Goal: Transaction & Acquisition: Download file/media

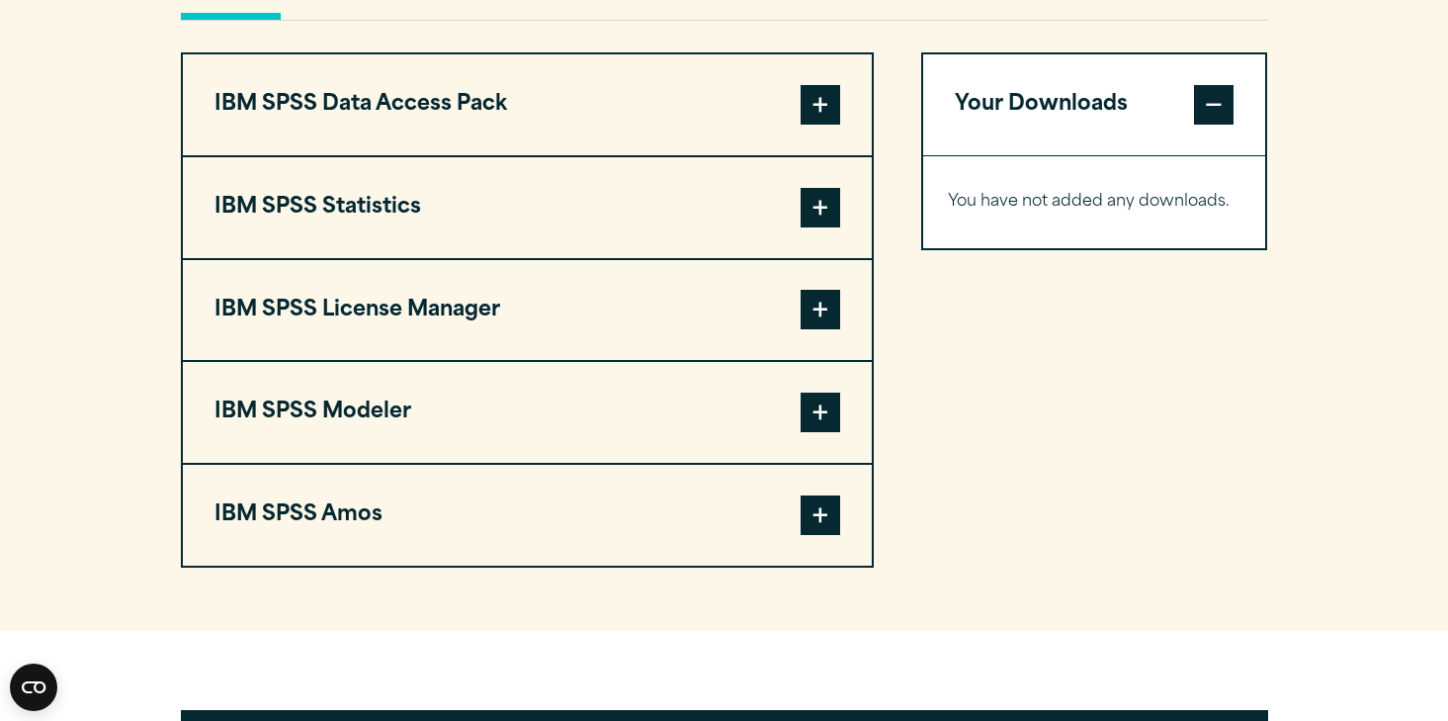
scroll to position [1552, 0]
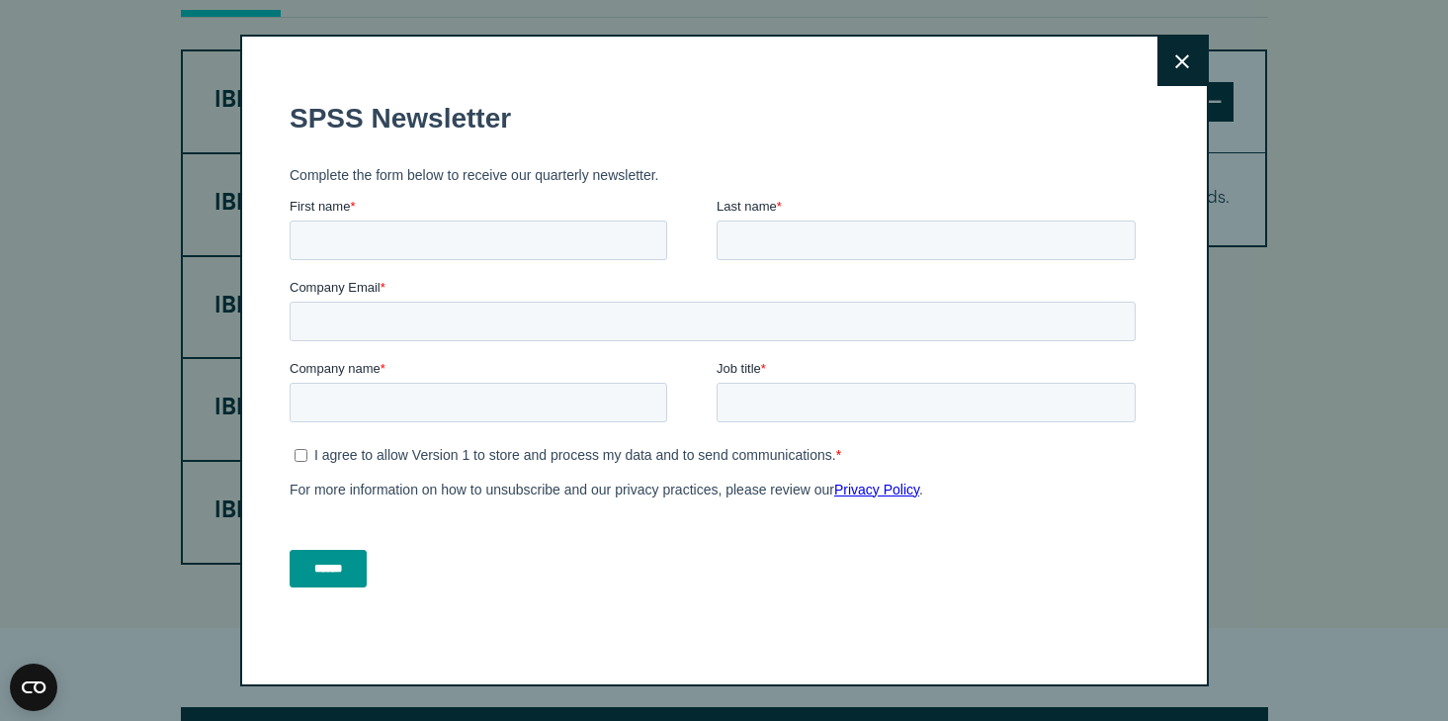
click at [1176, 49] on button "Close" at bounding box center [1182, 61] width 49 height 49
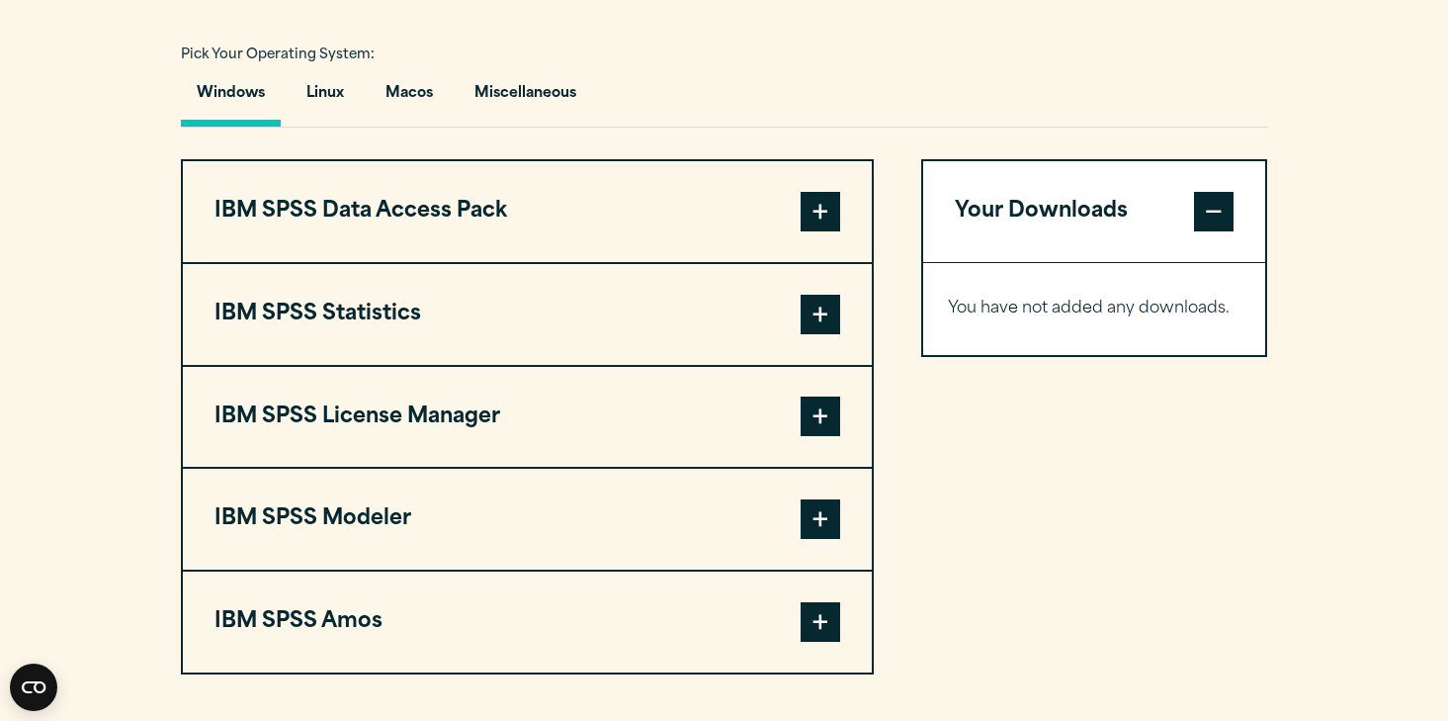
scroll to position [1443, 0]
click at [379, 90] on button "Macos" at bounding box center [409, 97] width 79 height 56
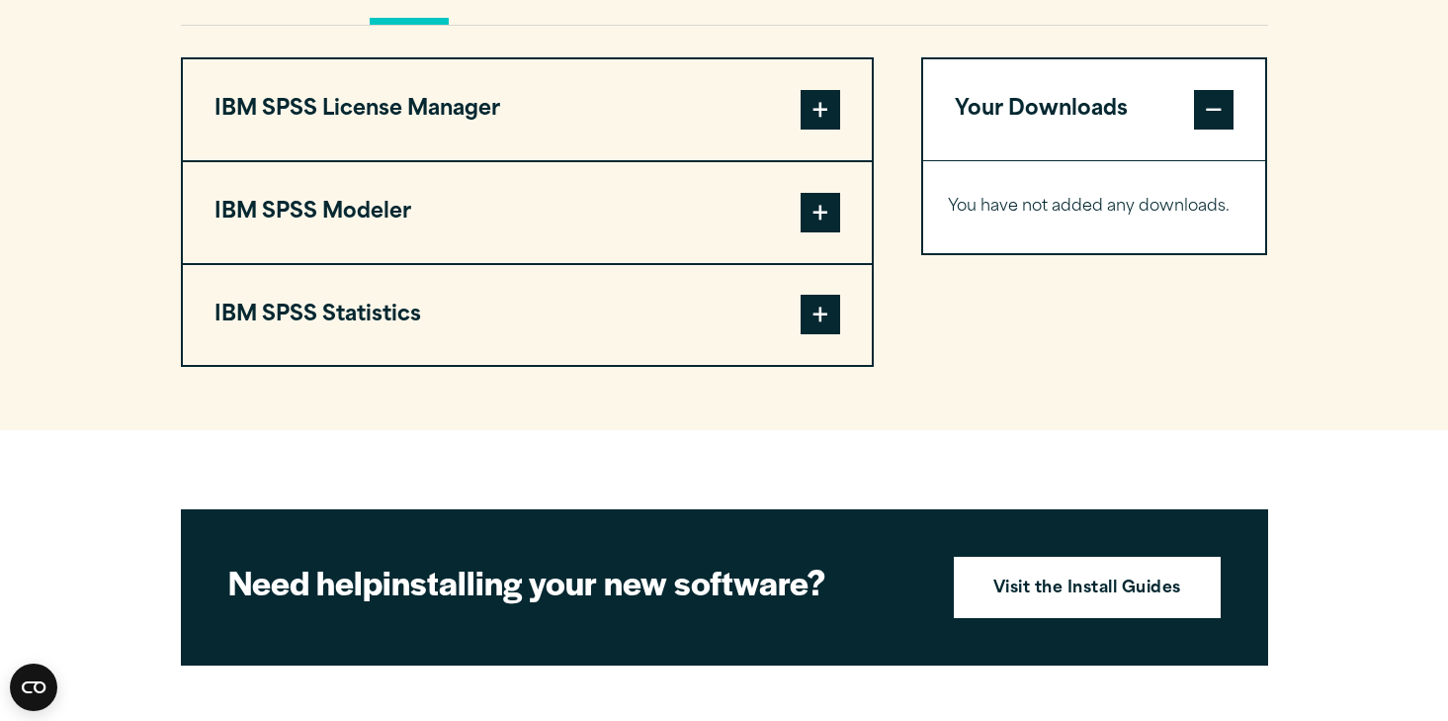
scroll to position [1556, 0]
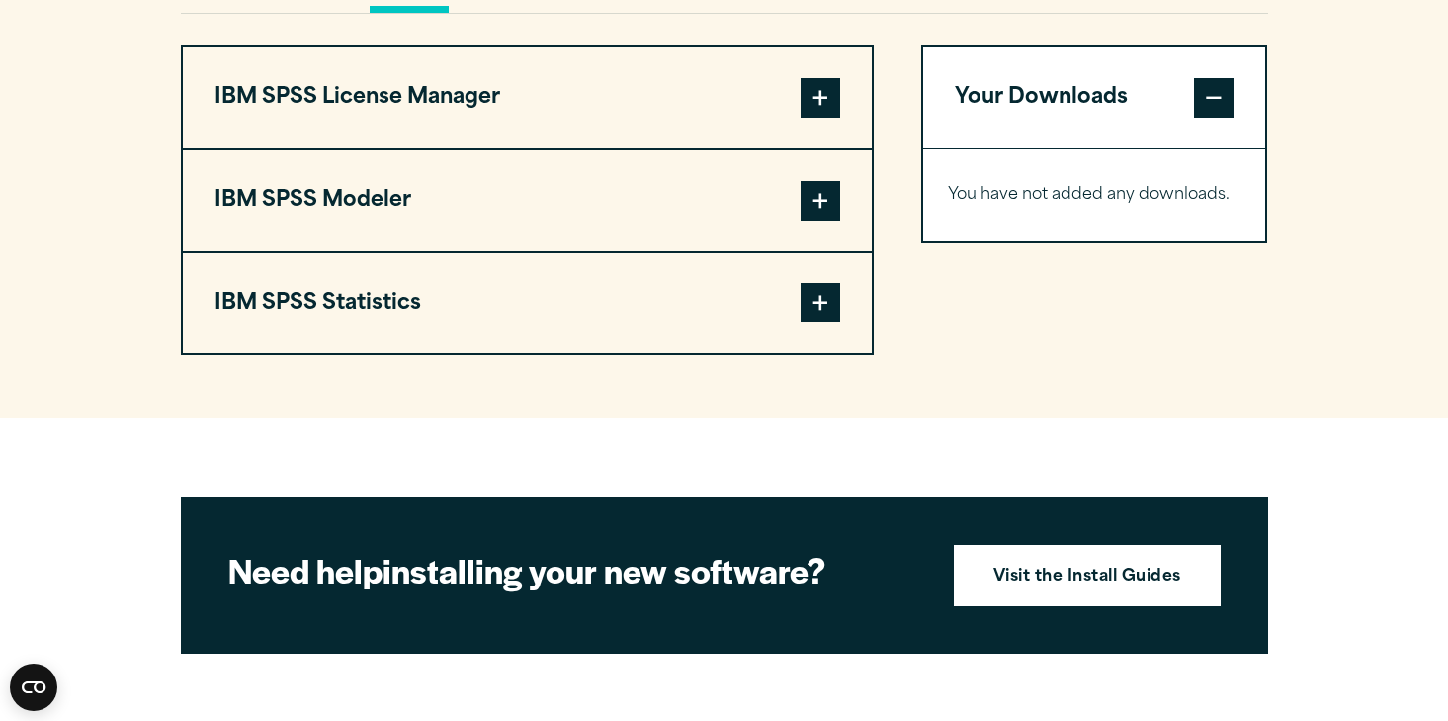
click at [847, 308] on button "IBM SPSS Statistics" at bounding box center [527, 303] width 689 height 101
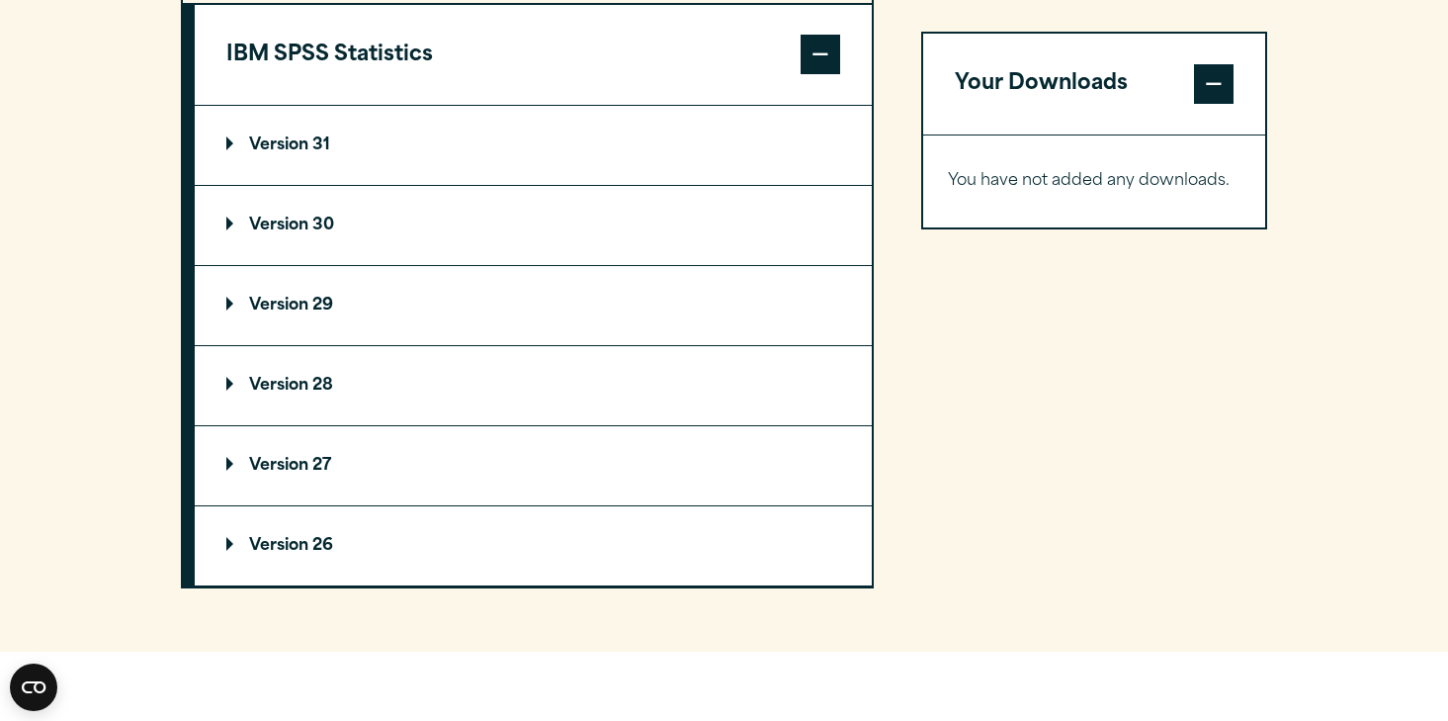
scroll to position [1805, 0]
click at [294, 152] on p "Version 31" at bounding box center [278, 144] width 104 height 16
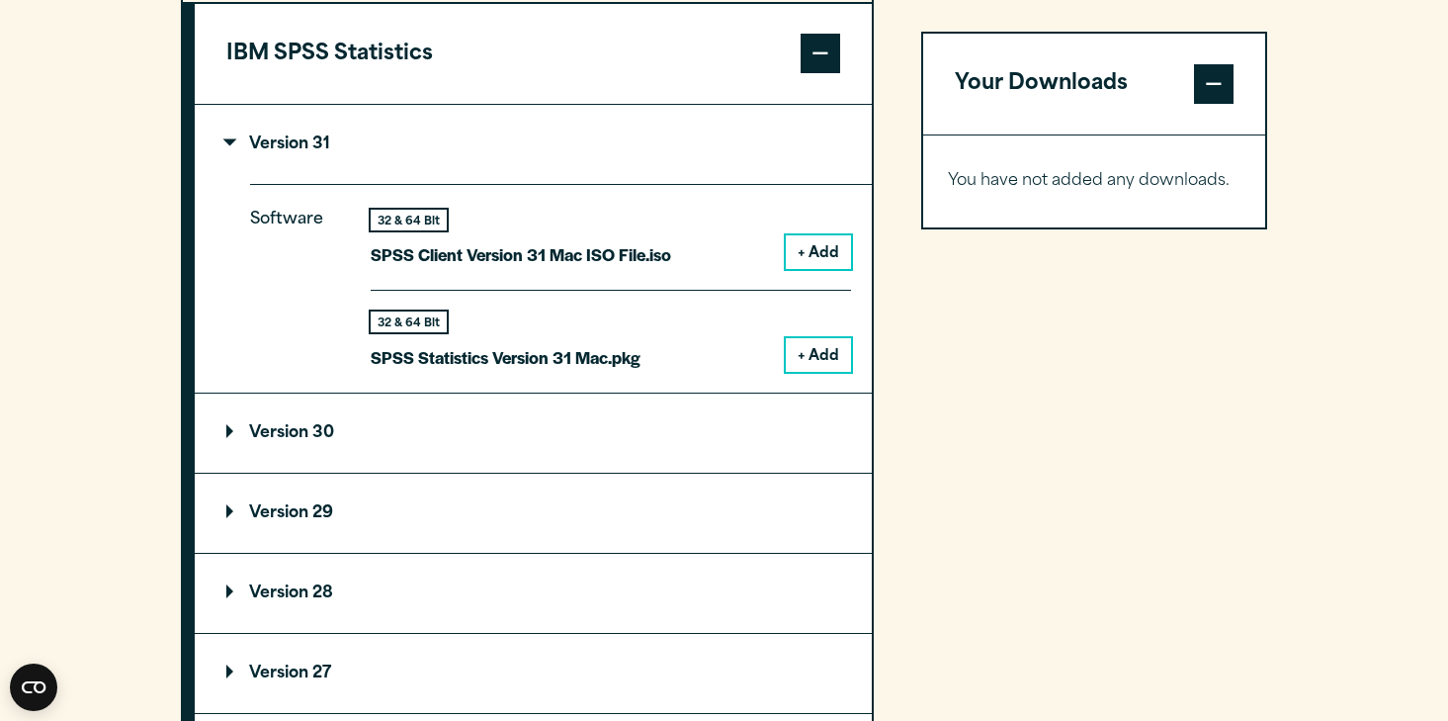
click at [819, 263] on button "+ Add" at bounding box center [818, 252] width 65 height 34
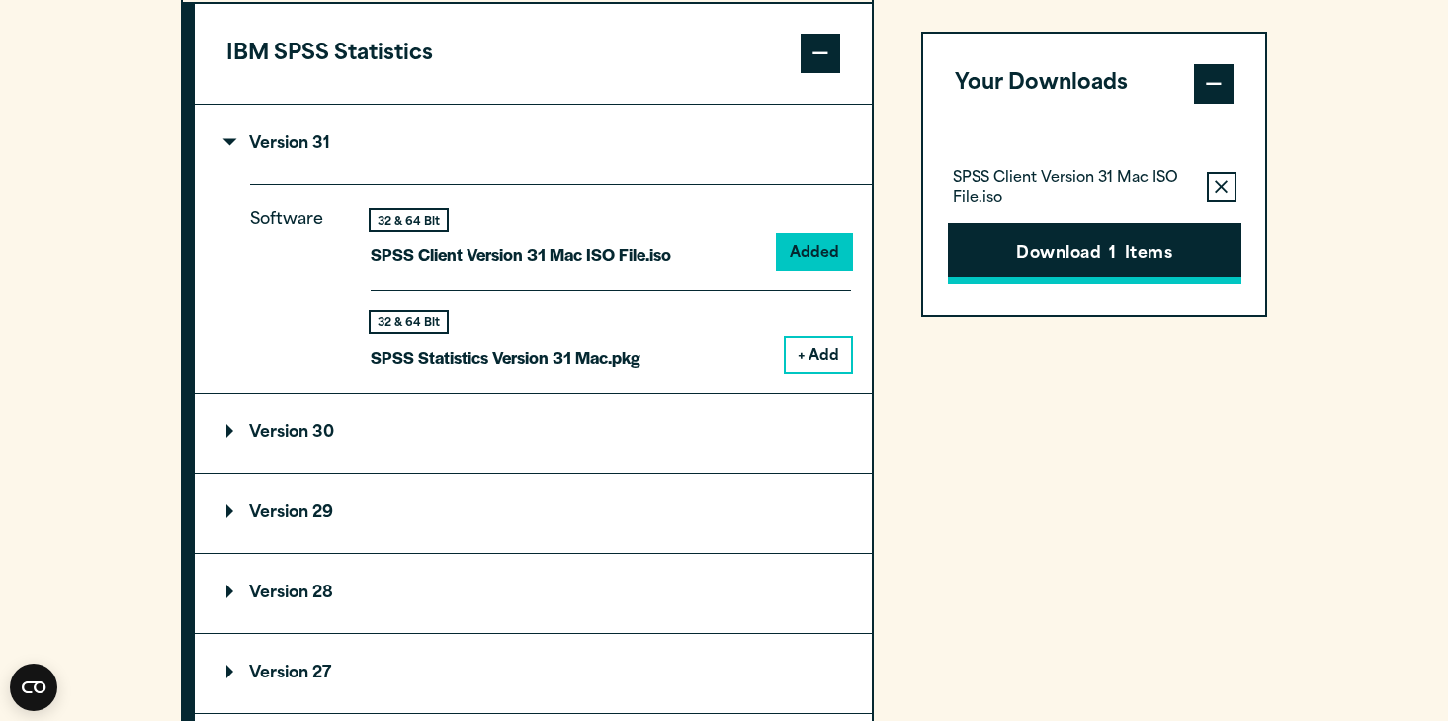
click at [1036, 267] on button "Download 1 Items" at bounding box center [1095, 252] width 294 height 61
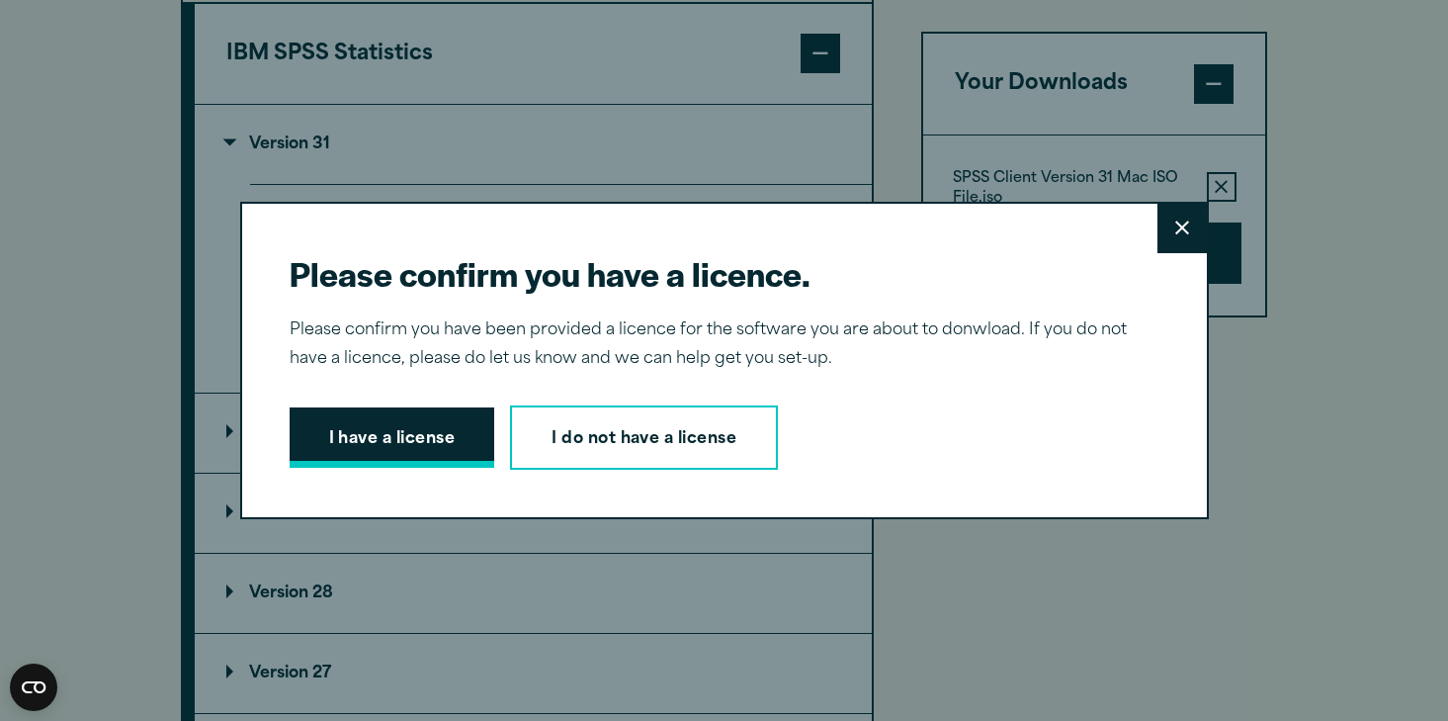
click at [371, 423] on button "I have a license" at bounding box center [393, 437] width 206 height 61
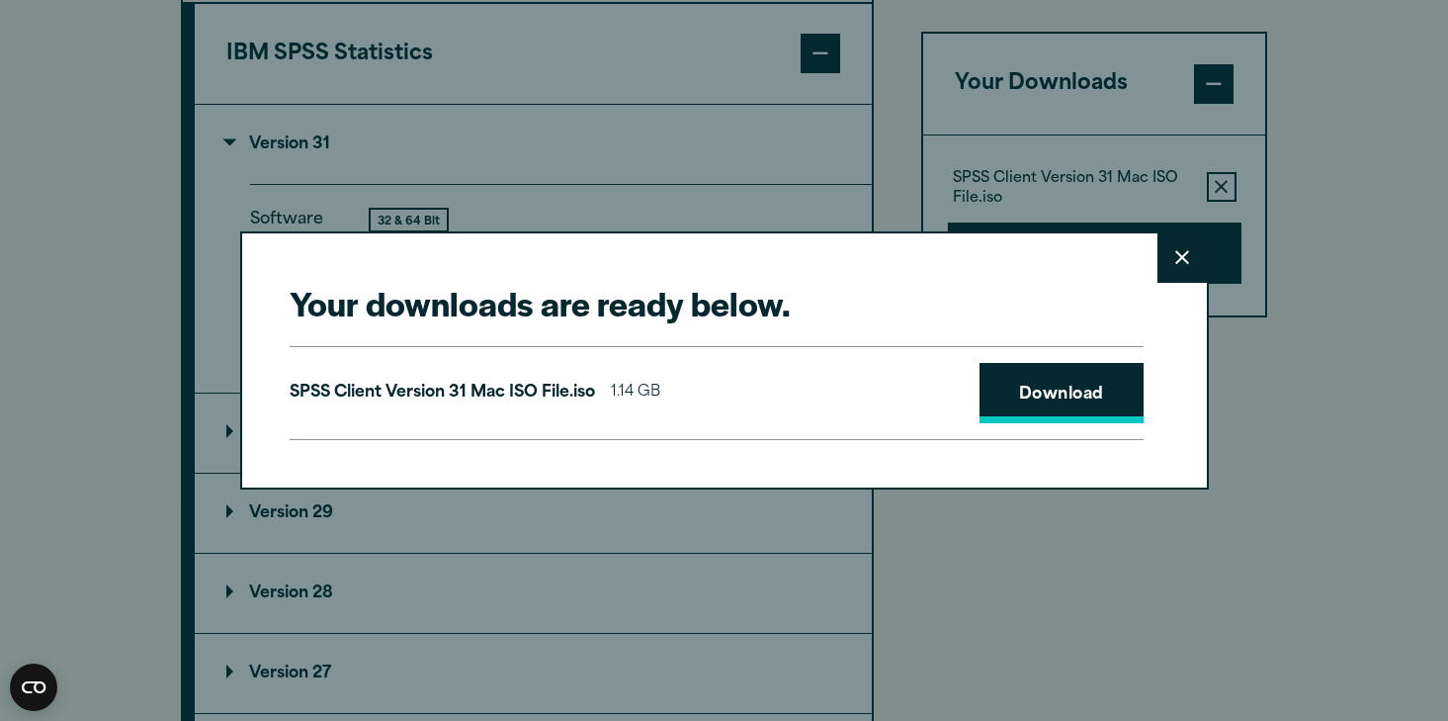
click at [1053, 387] on link "Download" at bounding box center [1062, 393] width 164 height 61
click at [1176, 269] on button "Close" at bounding box center [1182, 257] width 49 height 49
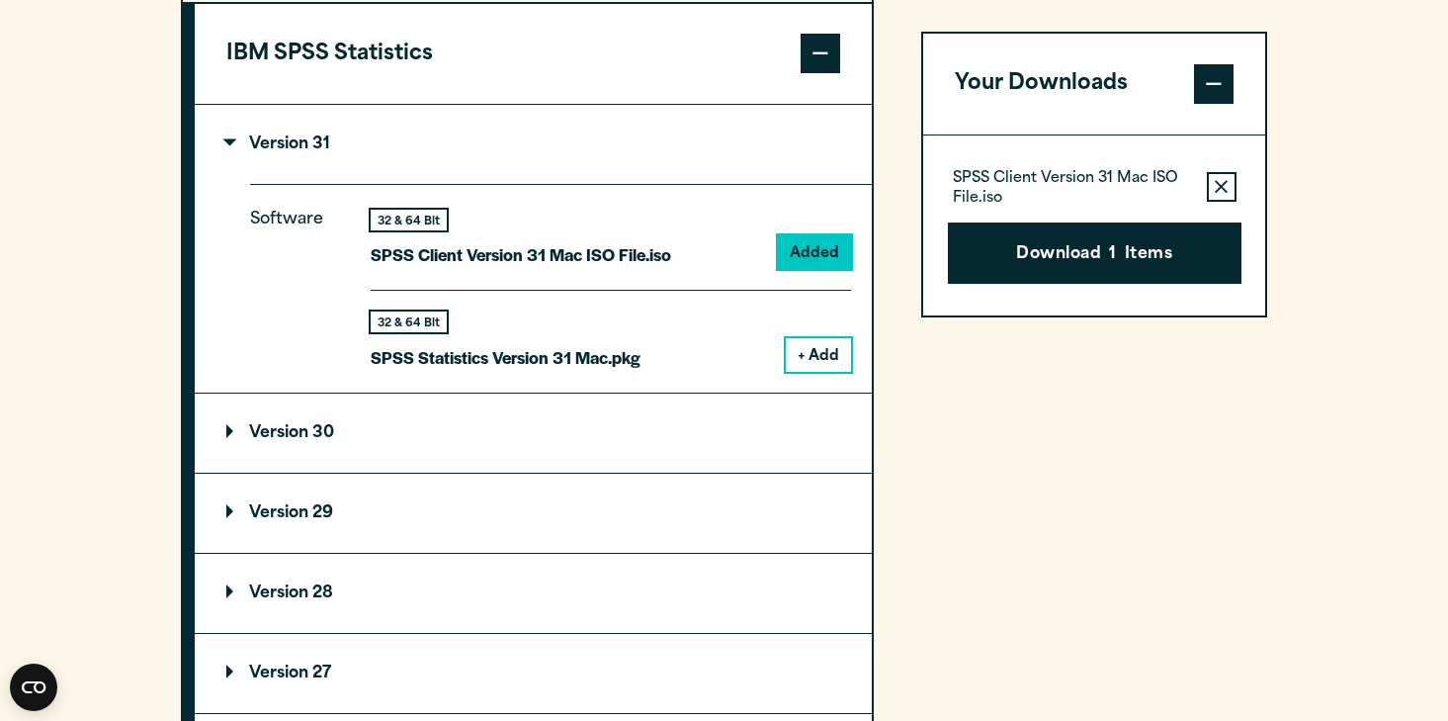
click at [1216, 187] on icon "button" at bounding box center [1221, 187] width 13 height 14
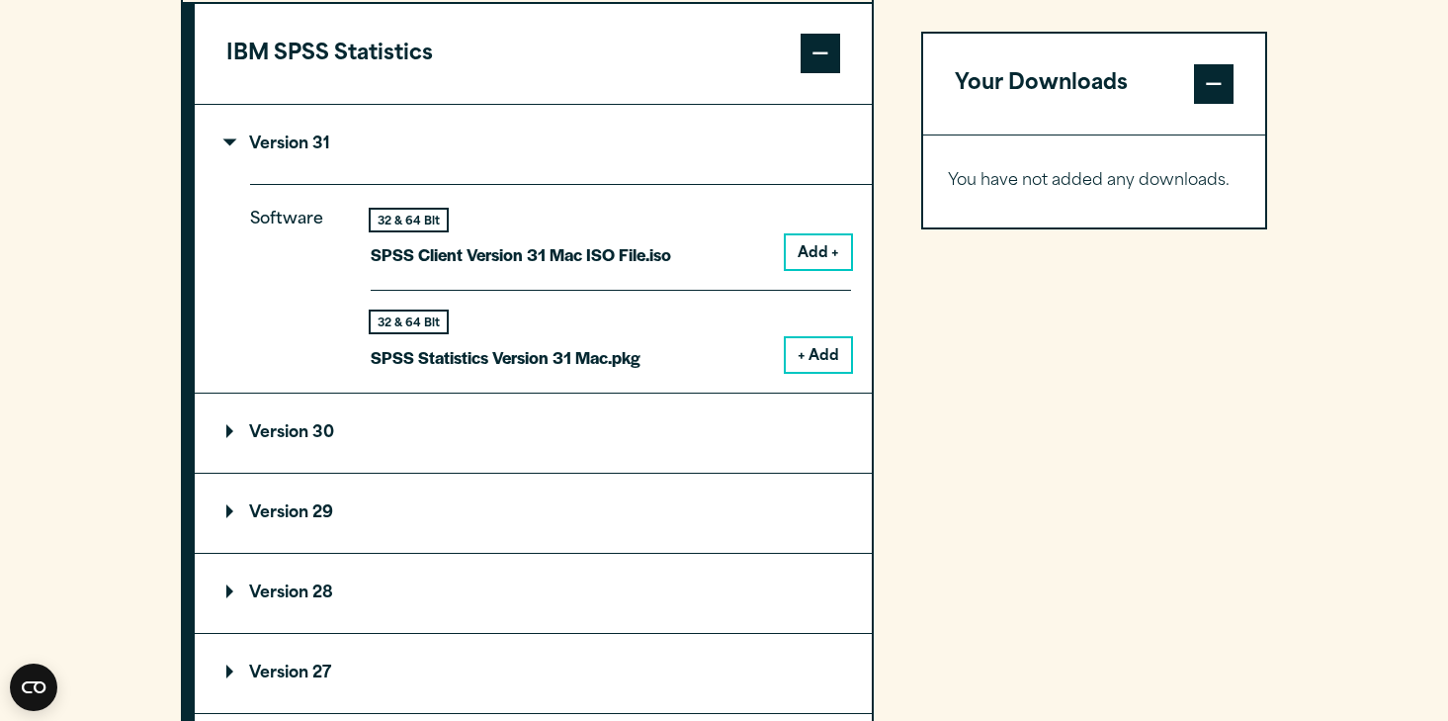
click at [618, 135] on summary "Version 31" at bounding box center [533, 144] width 677 height 79
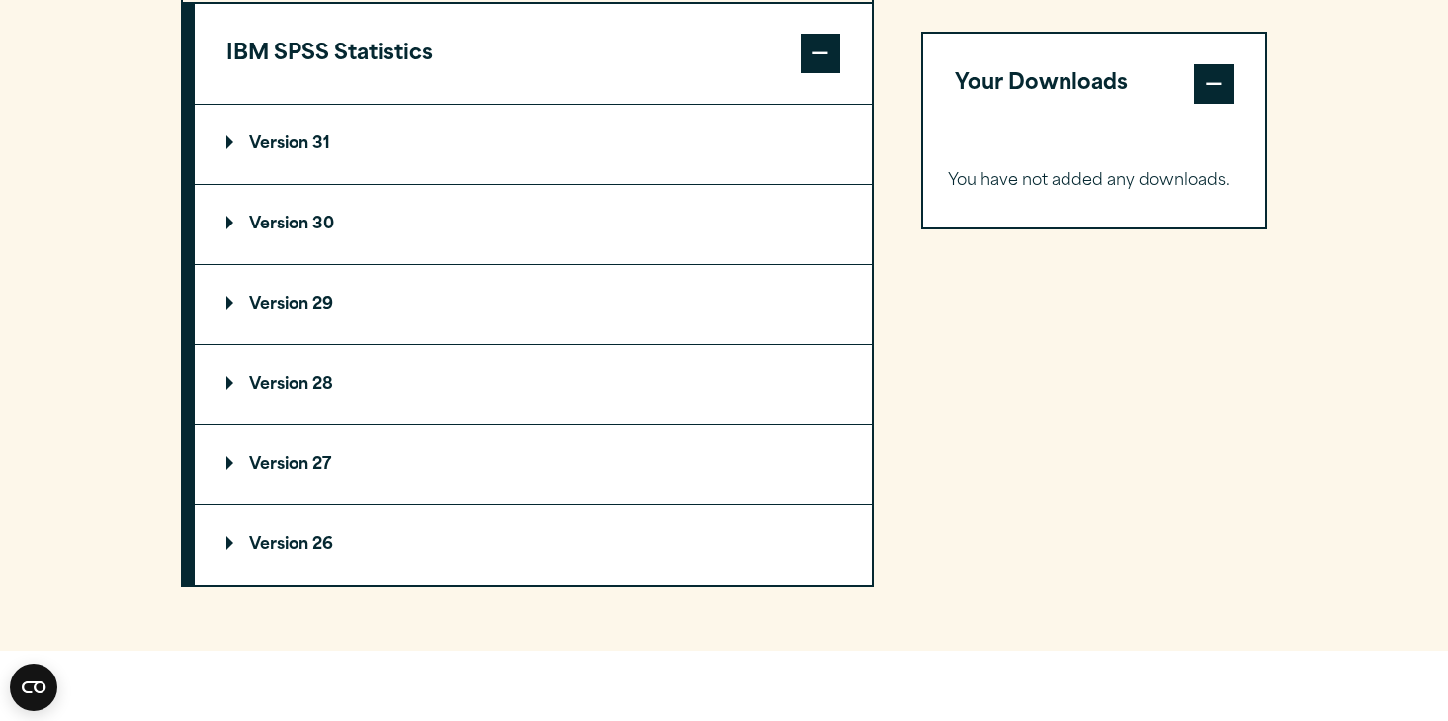
click at [525, 155] on summary "Version 31" at bounding box center [533, 144] width 677 height 79
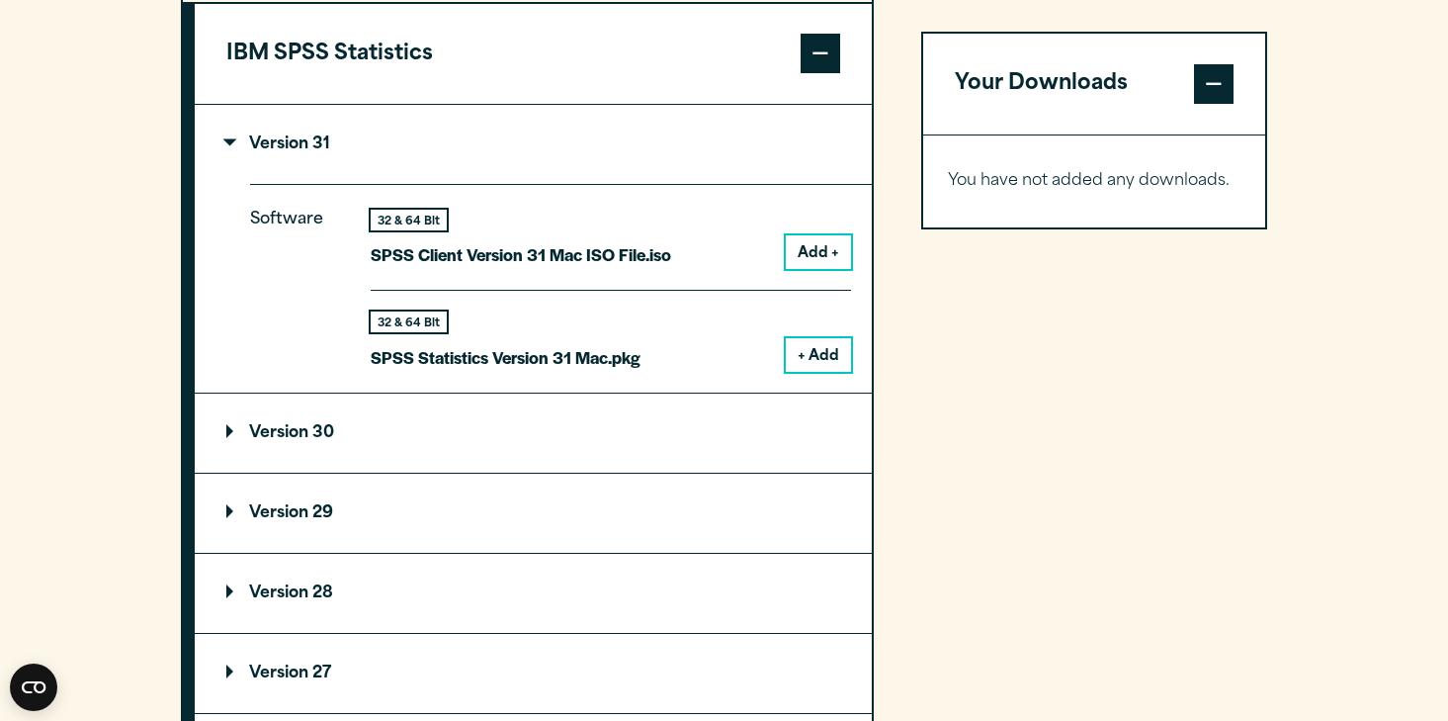
click at [809, 357] on button "+ Add" at bounding box center [818, 355] width 65 height 34
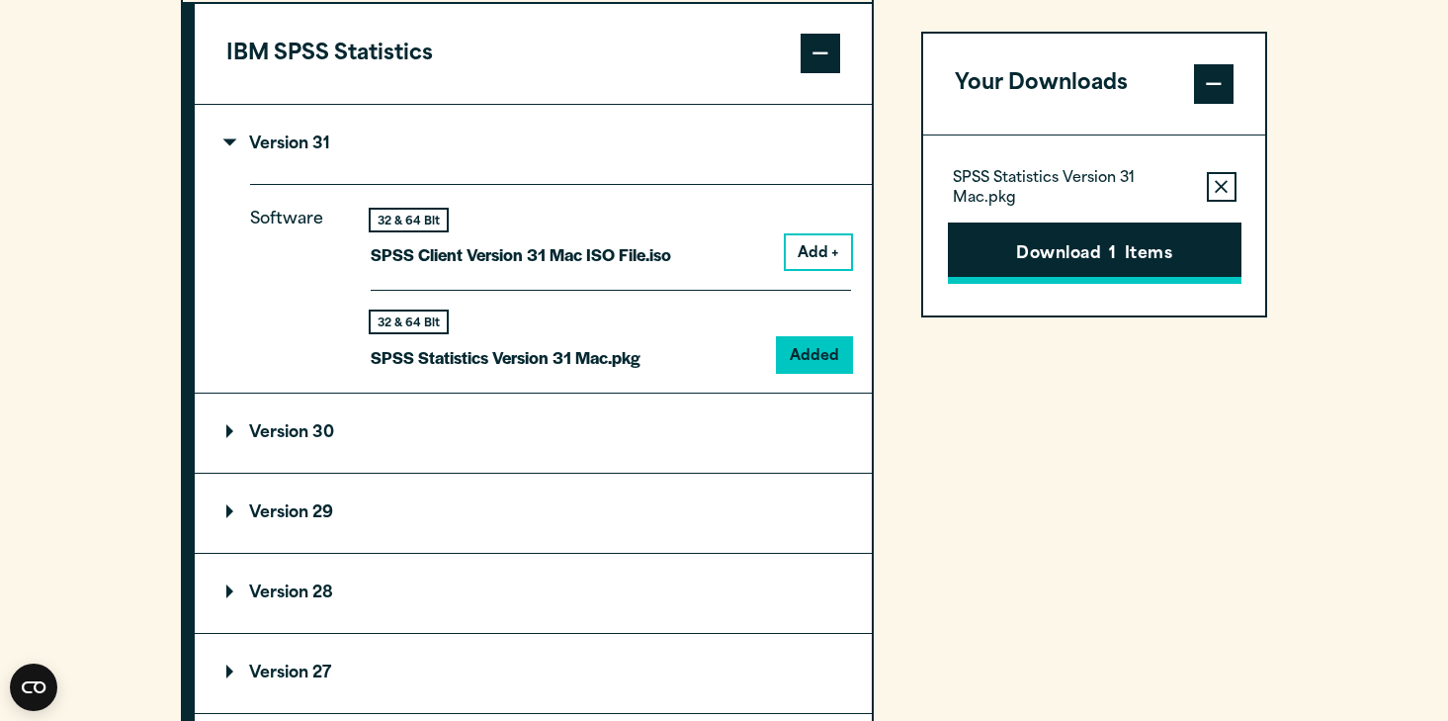
click at [1007, 243] on button "Download 1 Items" at bounding box center [1095, 252] width 294 height 61
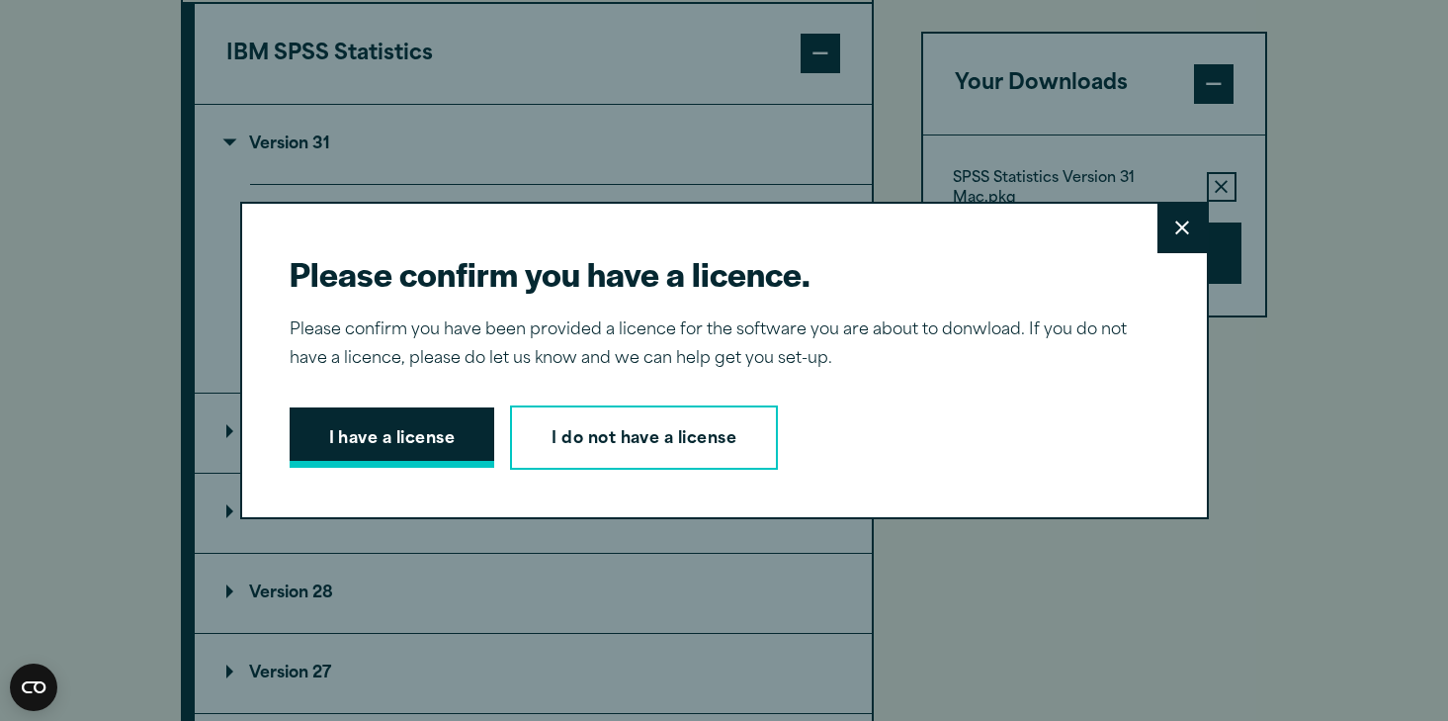
click at [380, 456] on button "I have a license" at bounding box center [393, 437] width 206 height 61
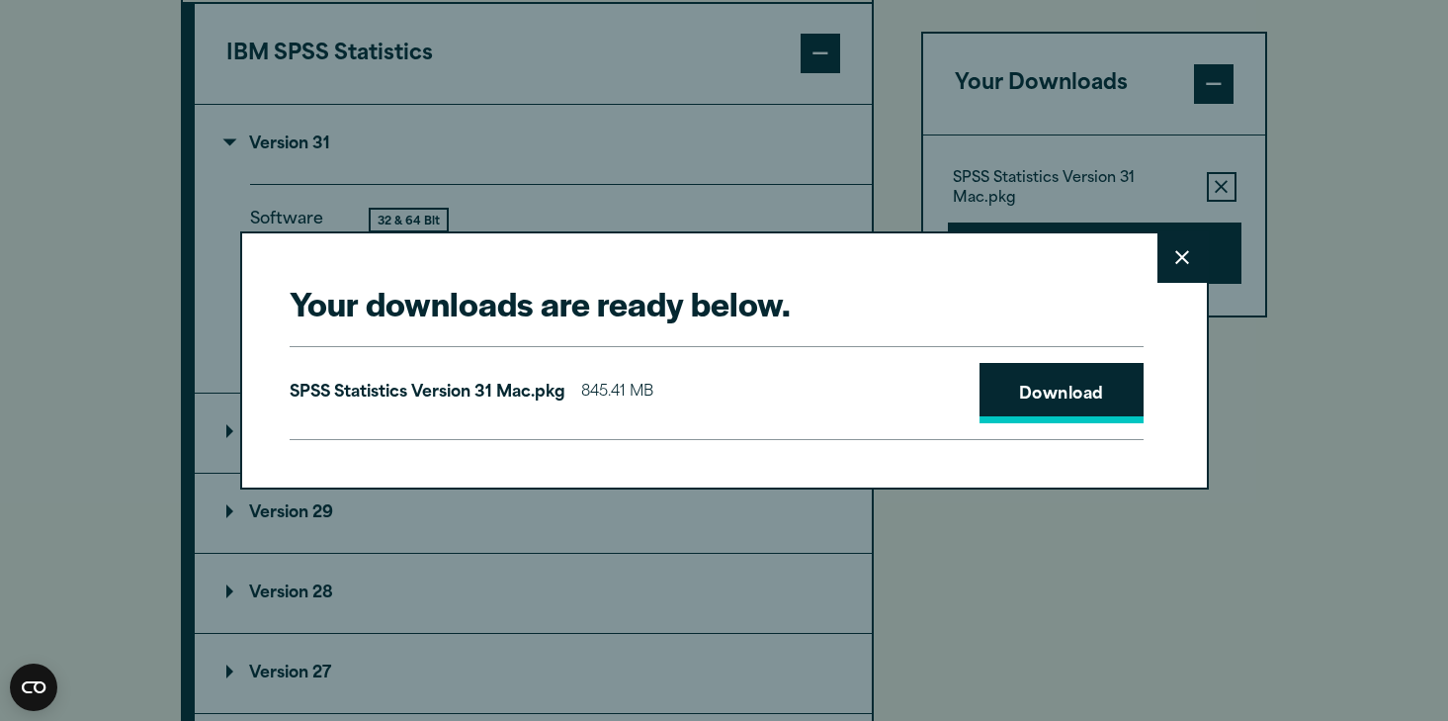
click at [1081, 377] on link "Download" at bounding box center [1062, 393] width 164 height 61
click at [1175, 273] on button "Close" at bounding box center [1182, 257] width 49 height 49
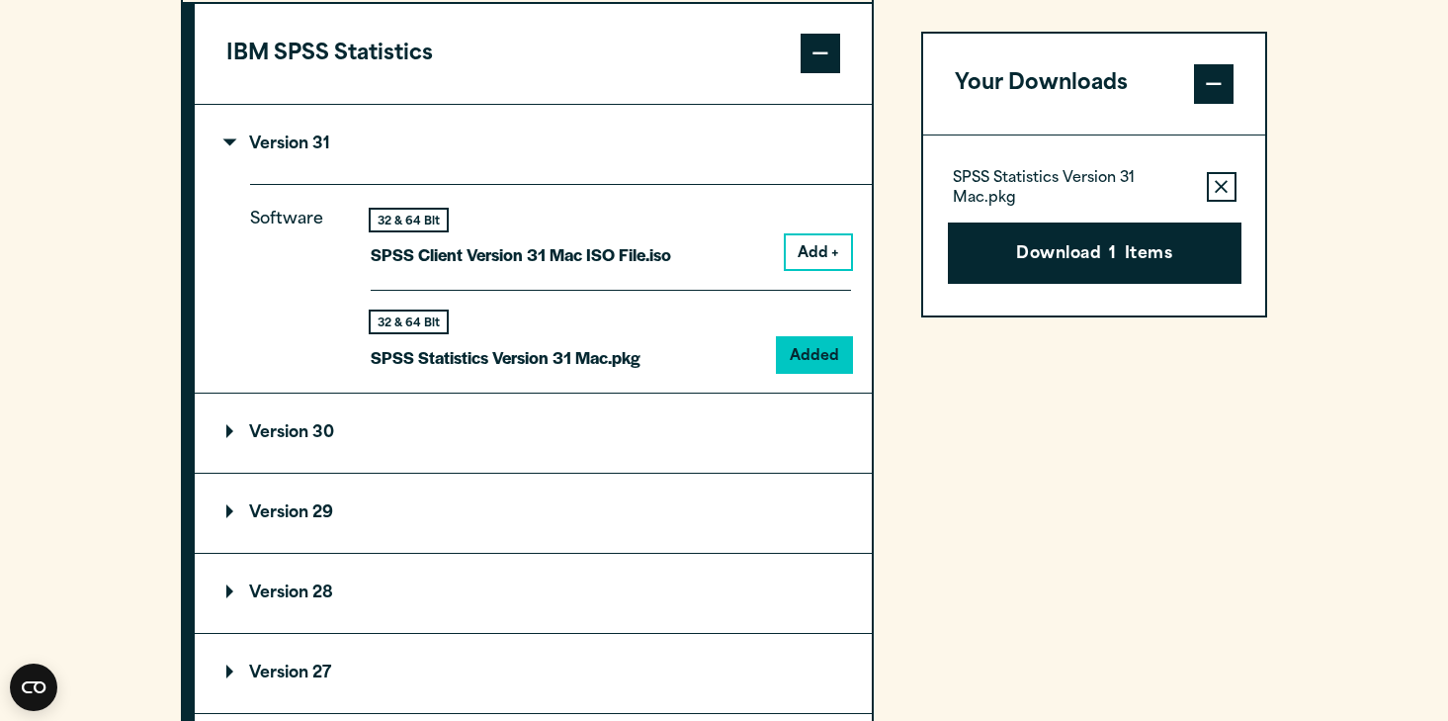
click at [454, 440] on summary "Version 30" at bounding box center [533, 432] width 677 height 79
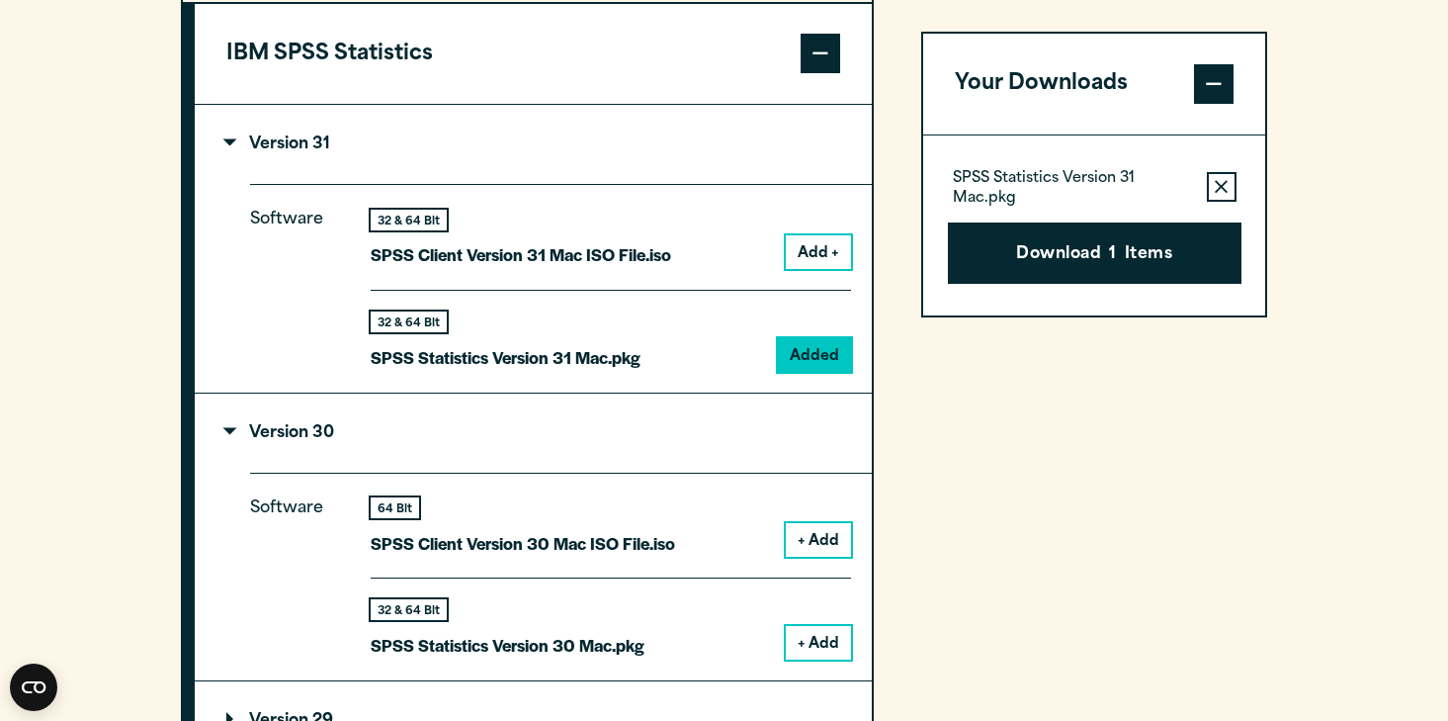
click at [822, 650] on button "+ Add" at bounding box center [818, 643] width 65 height 34
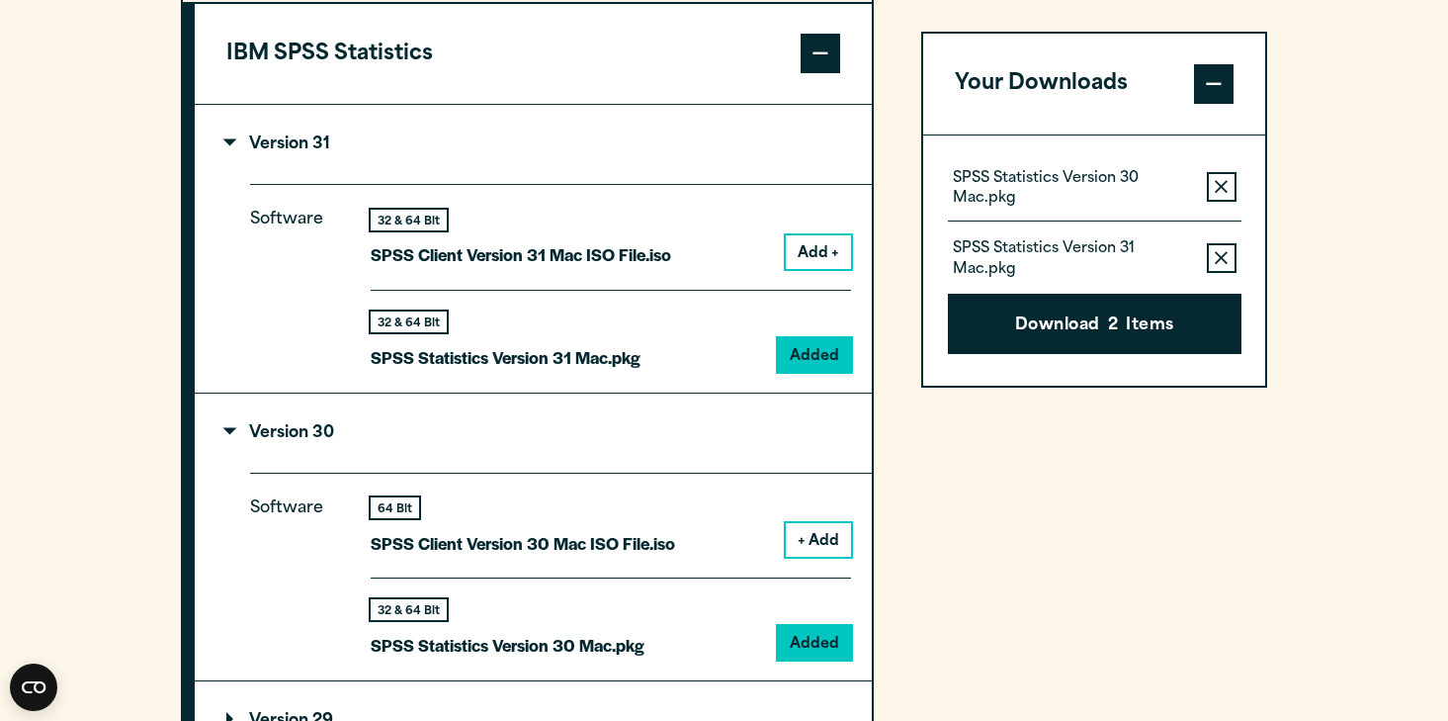
click at [1220, 191] on icon "button" at bounding box center [1221, 187] width 13 height 14
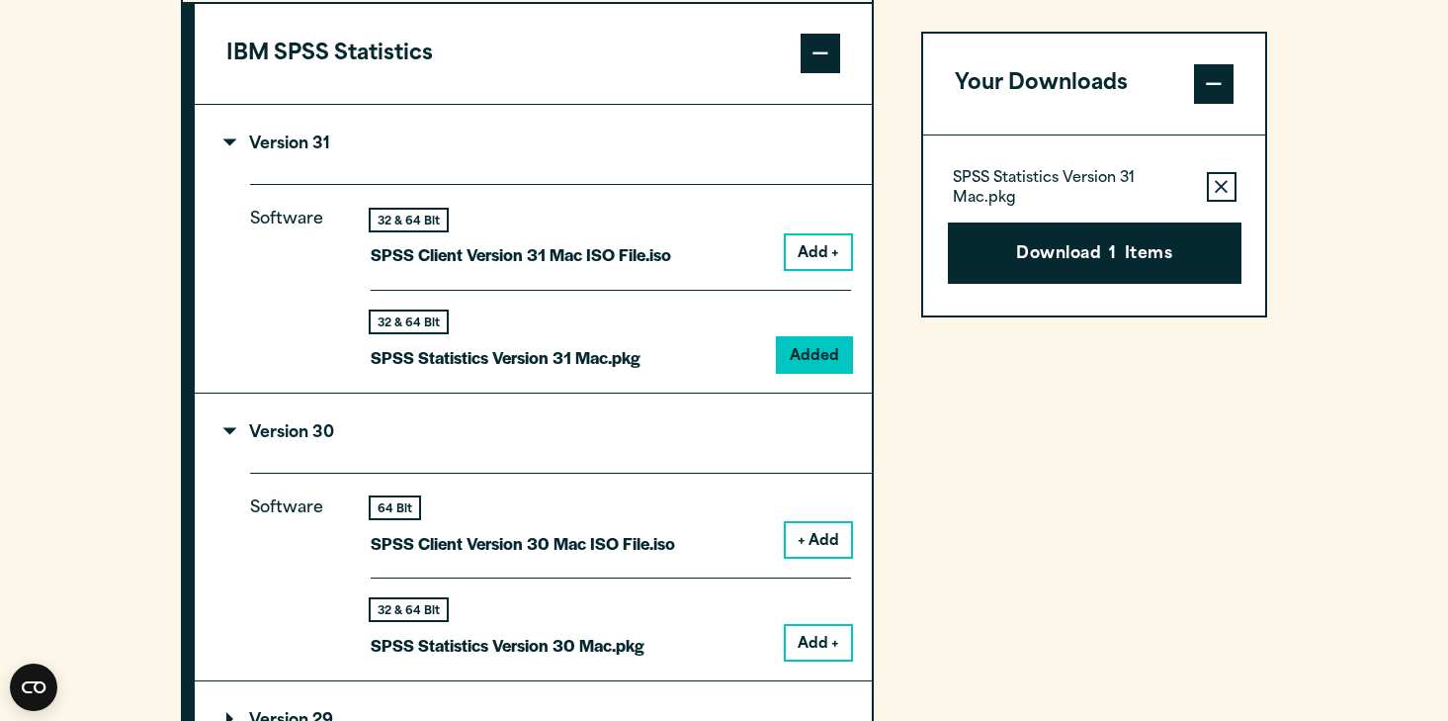
click at [1220, 191] on icon "button" at bounding box center [1221, 187] width 13 height 14
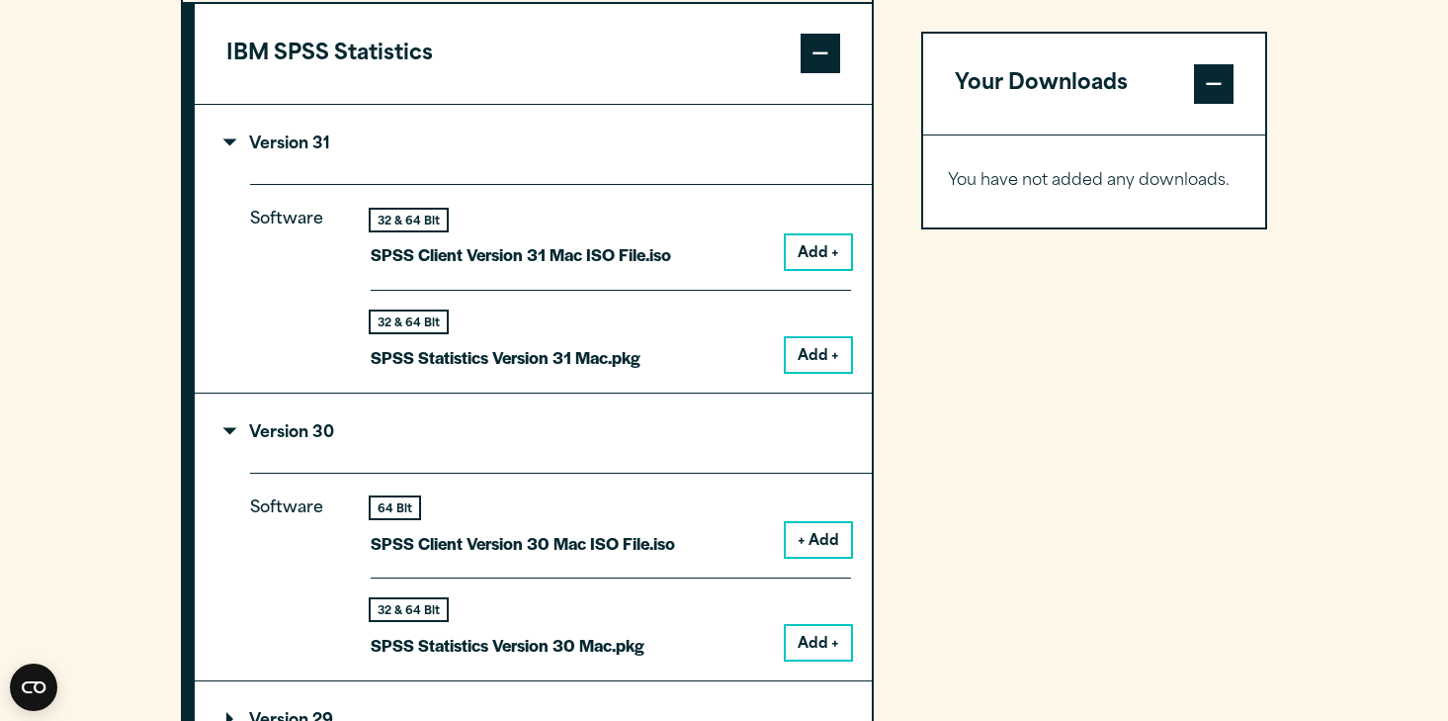
click at [844, 624] on div "32 & 64 Bit SPSS Statistics Version 30 Mac.pkg Add +" at bounding box center [611, 618] width 480 height 82
click at [839, 631] on button "Add +" at bounding box center [818, 643] width 65 height 34
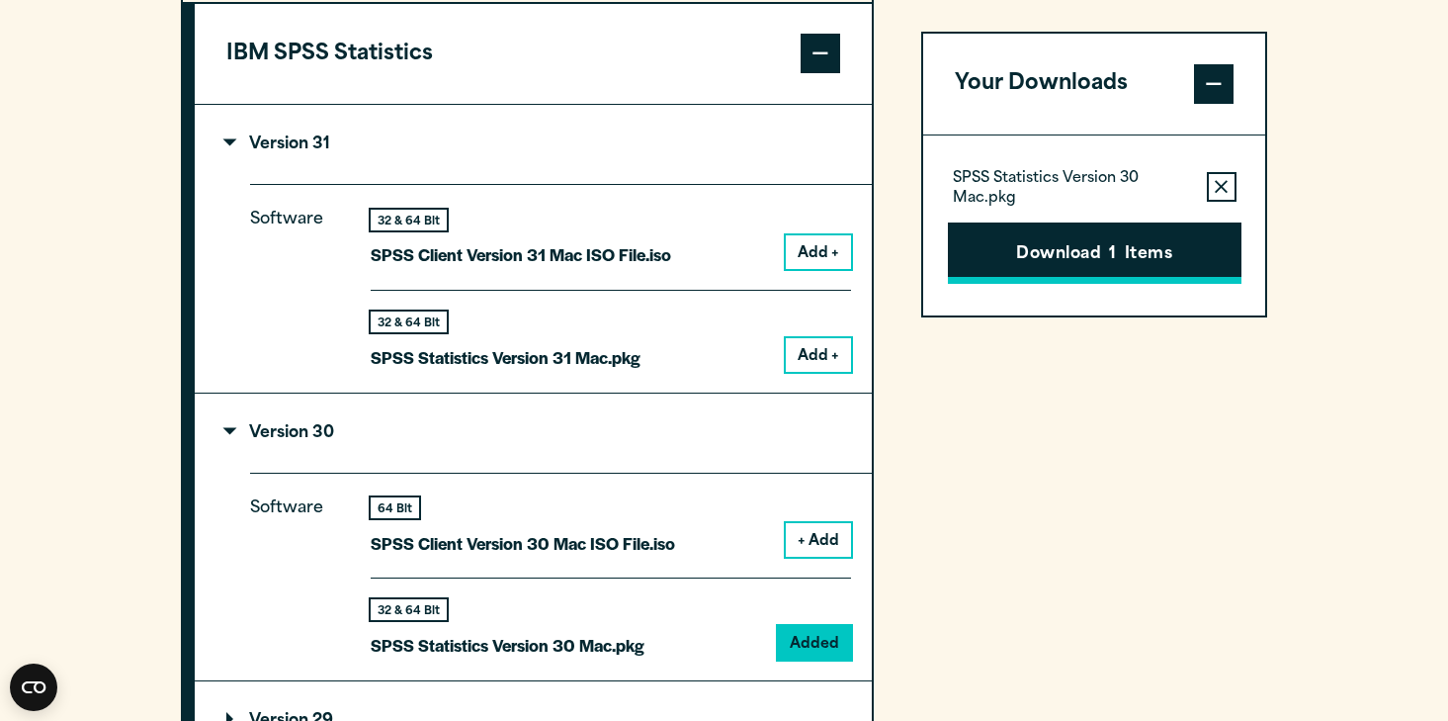
click at [1100, 231] on button "Download 1 Items" at bounding box center [1095, 252] width 294 height 61
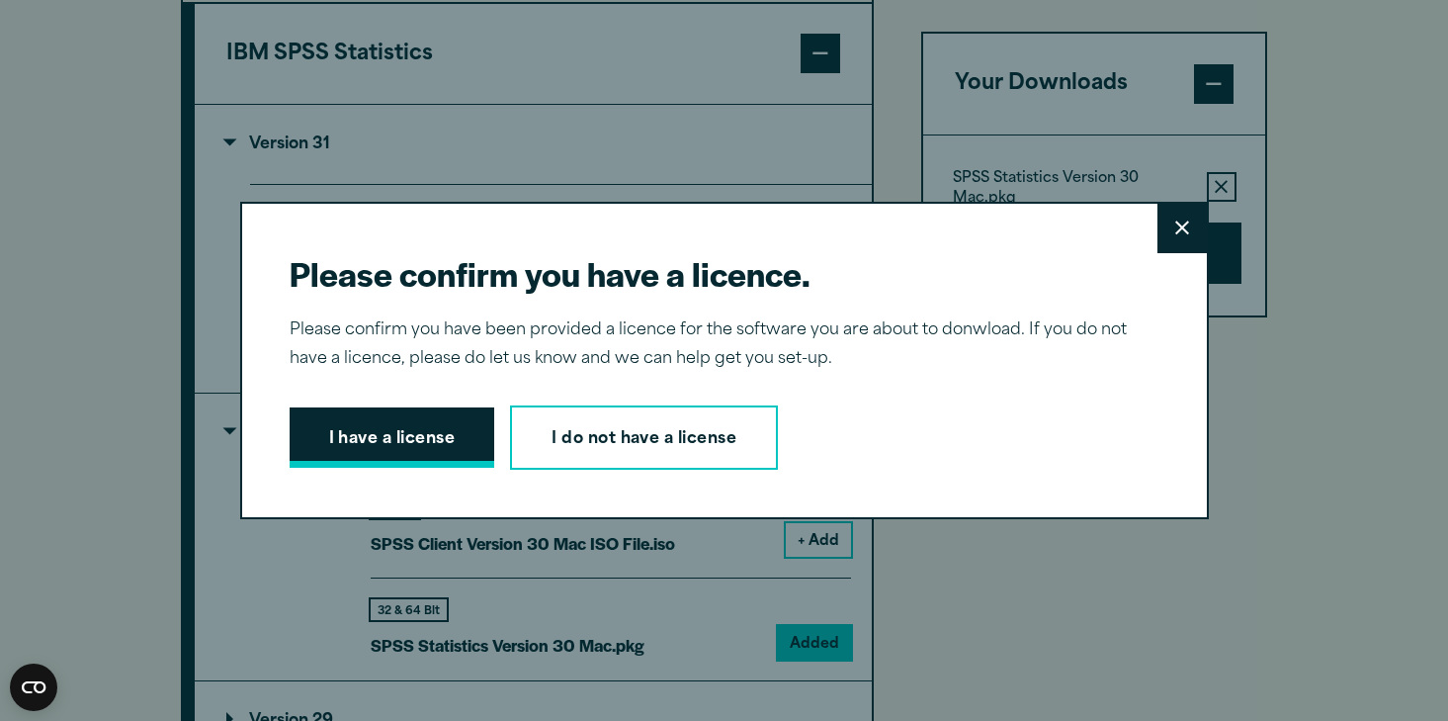
click at [414, 431] on button "I have a license" at bounding box center [393, 437] width 206 height 61
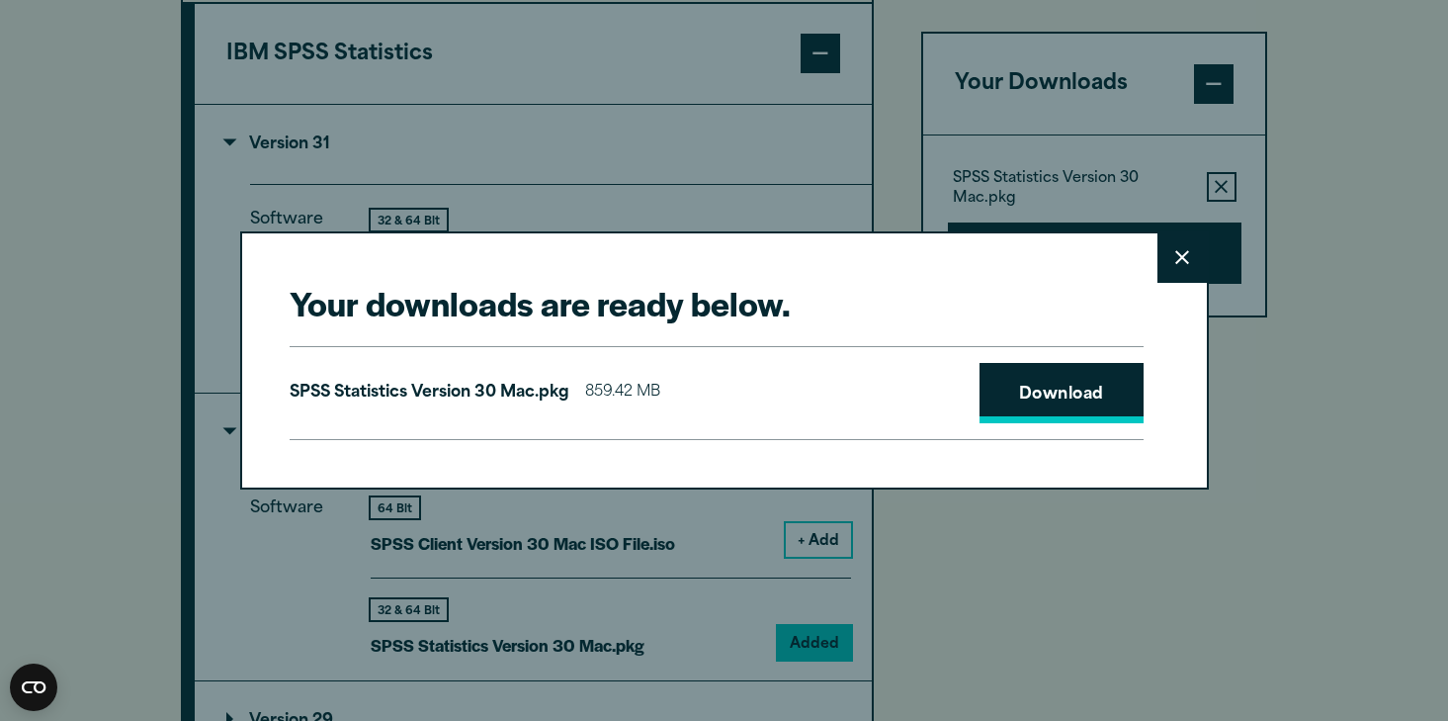
click at [1089, 397] on link "Download" at bounding box center [1062, 393] width 164 height 61
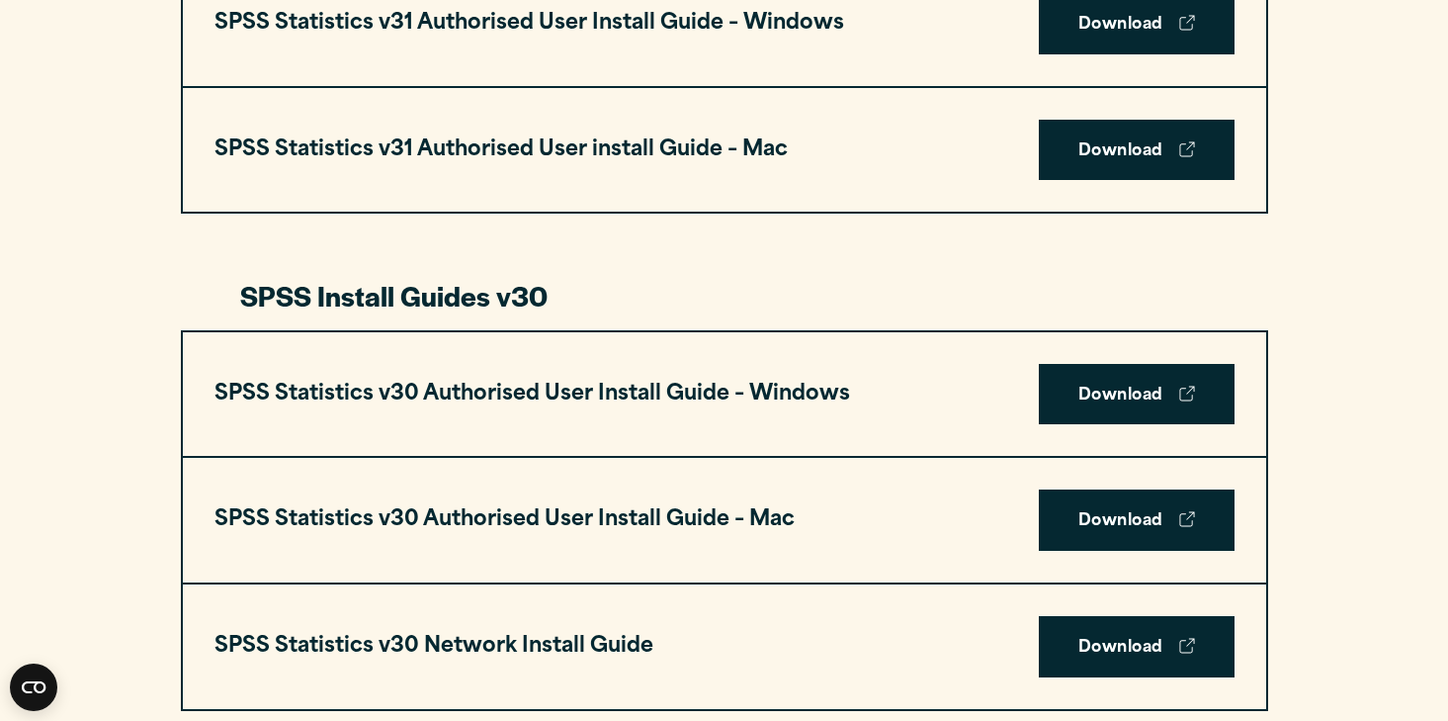
scroll to position [1207, 0]
